Goal: Task Accomplishment & Management: Use online tool/utility

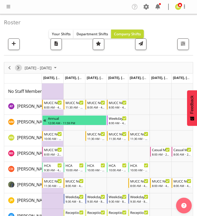
click at [19, 68] on span "Next" at bounding box center [18, 68] width 6 height 7
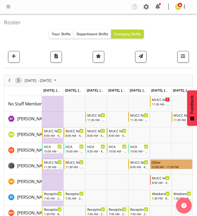
click at [20, 78] on span "Next" at bounding box center [18, 80] width 6 height 7
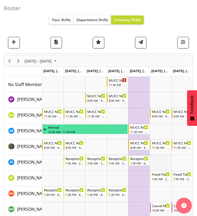
scroll to position [19, 0]
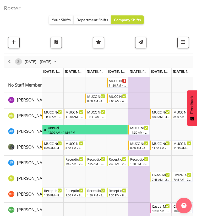
click at [19, 60] on span "Next" at bounding box center [18, 61] width 6 height 7
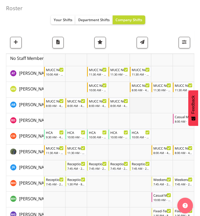
scroll to position [46, 0]
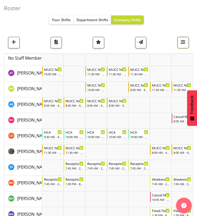
click at [182, 43] on span "button" at bounding box center [182, 42] width 7 height 7
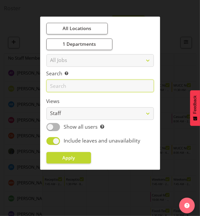
click at [74, 89] on input "text" at bounding box center [101, 86] width 108 height 13
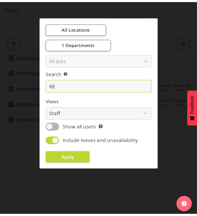
scroll to position [0, 0]
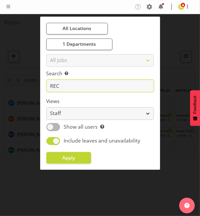
type input "recep"
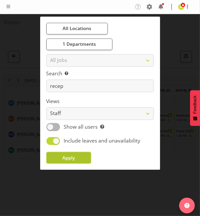
click at [72, 159] on span "Apply" at bounding box center [68, 157] width 13 height 6
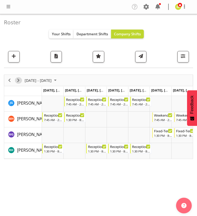
click at [20, 80] on span "Next" at bounding box center [18, 80] width 6 height 7
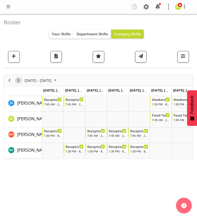
click at [18, 79] on span "Next" at bounding box center [18, 80] width 6 height 7
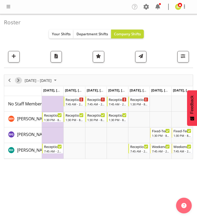
click at [18, 81] on span "Next" at bounding box center [18, 80] width 6 height 7
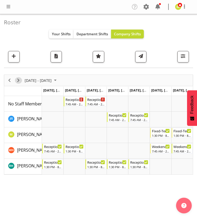
click at [19, 78] on span "Next" at bounding box center [18, 80] width 6 height 7
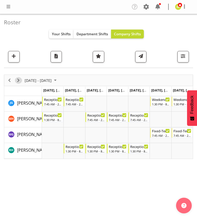
click at [18, 80] on span "Next" at bounding box center [18, 80] width 6 height 7
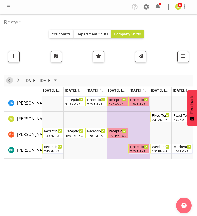
click at [8, 80] on span "Previous" at bounding box center [9, 80] width 6 height 7
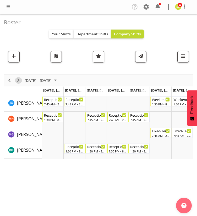
click at [18, 79] on span "Next" at bounding box center [18, 80] width 6 height 7
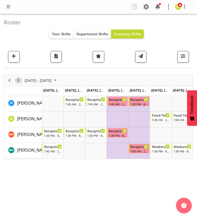
click at [21, 80] on button "Next" at bounding box center [18, 80] width 7 height 7
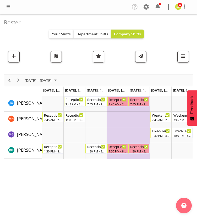
click at [7, 9] on span at bounding box center [8, 6] width 6 height 6
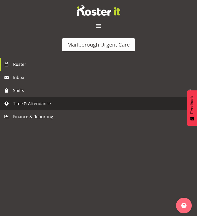
click at [15, 106] on span "Time & Attendance" at bounding box center [99, 104] width 173 height 8
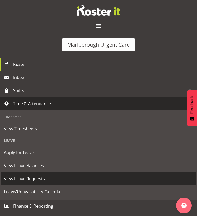
click at [21, 177] on span "View Leave Requests" at bounding box center [98, 179] width 189 height 8
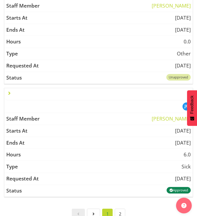
scroll to position [1559, 0]
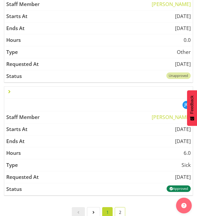
click at [120, 207] on link "2" at bounding box center [119, 212] width 10 height 10
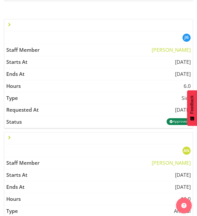
scroll to position [0, 0]
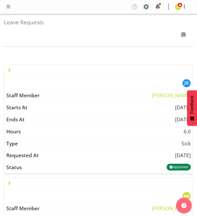
click at [8, 7] on span at bounding box center [8, 6] width 6 height 6
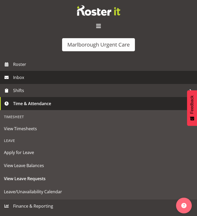
click at [16, 76] on span "Inbox" at bounding box center [103, 77] width 181 height 8
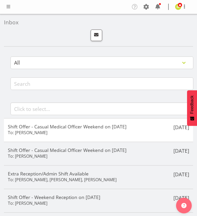
click at [10, 8] on span at bounding box center [8, 6] width 6 height 6
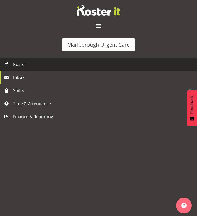
click at [20, 62] on span "Roster" at bounding box center [103, 64] width 181 height 8
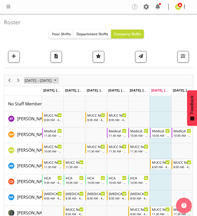
click at [49, 80] on span "[DATE] - [DATE]" at bounding box center [38, 80] width 28 height 7
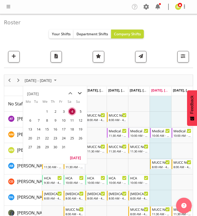
click at [80, 94] on span "next month" at bounding box center [79, 93] width 9 height 9
click at [28, 137] on span "17" at bounding box center [30, 138] width 8 height 8
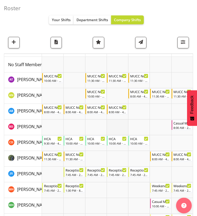
scroll to position [39, 0]
